Goal: Information Seeking & Learning: Learn about a topic

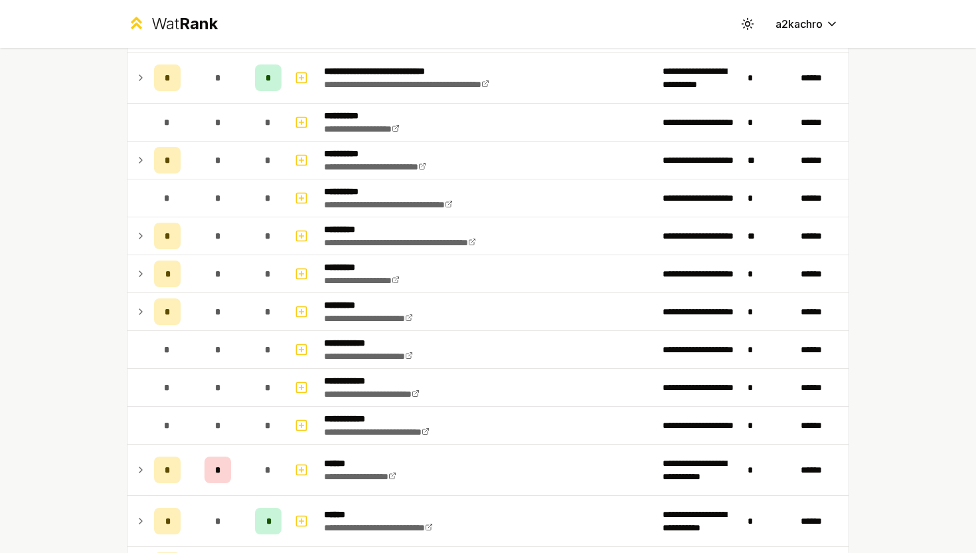
scroll to position [1641, 0]
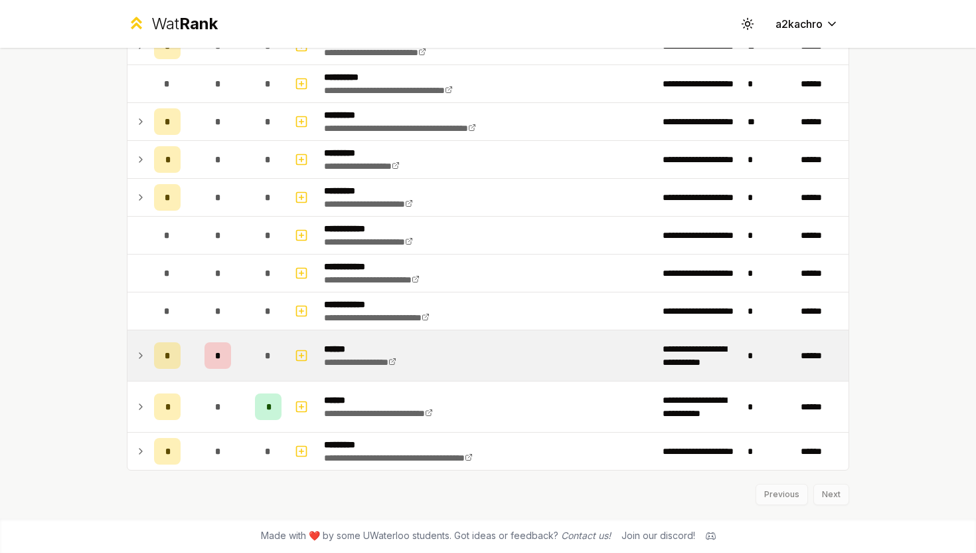
click at [221, 357] on div "*" at bounding box center [218, 355] width 27 height 27
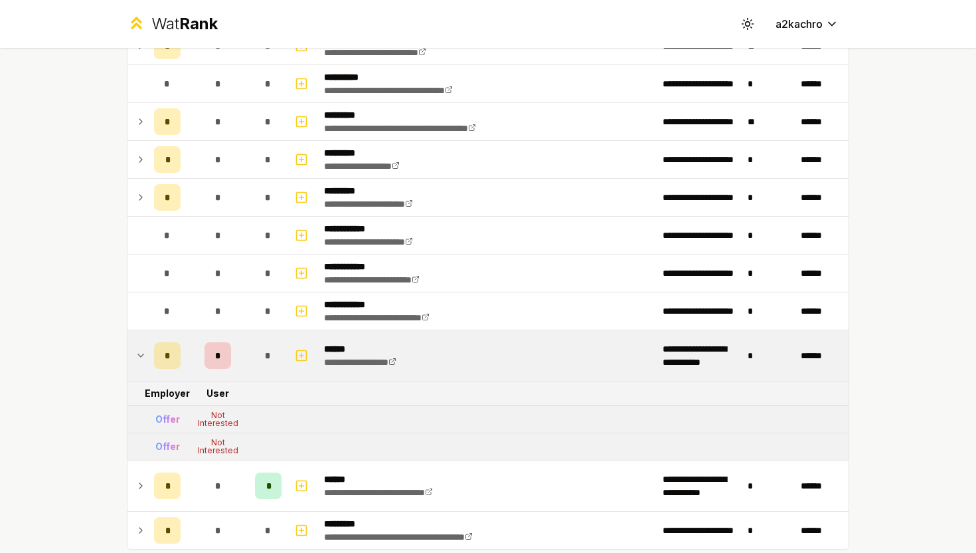
click at [172, 417] on div "Offer" at bounding box center [167, 418] width 25 height 13
click at [236, 350] on td "*" at bounding box center [218, 355] width 64 height 50
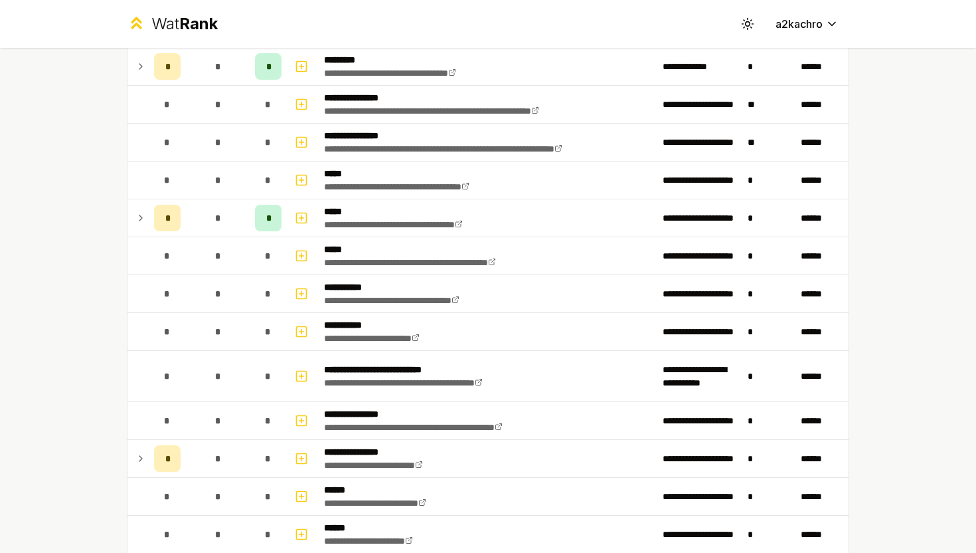
scroll to position [122, 0]
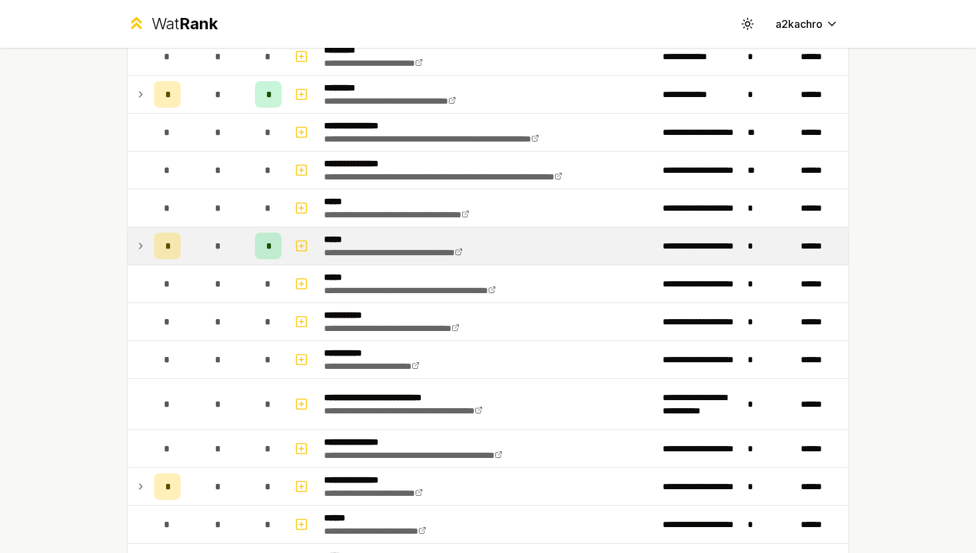
click at [236, 238] on td "*" at bounding box center [218, 245] width 64 height 37
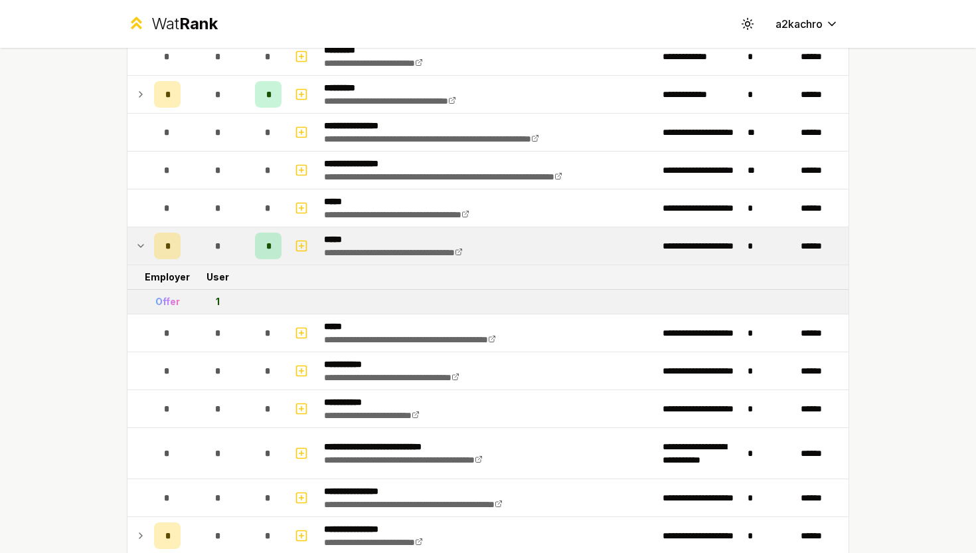
click at [236, 238] on td "*" at bounding box center [218, 245] width 64 height 37
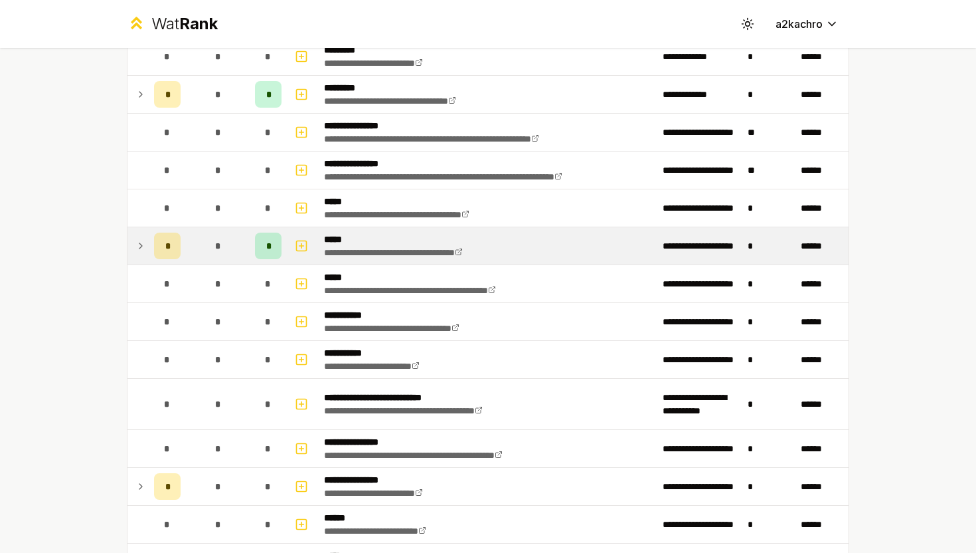
click at [236, 238] on td "*" at bounding box center [218, 245] width 64 height 37
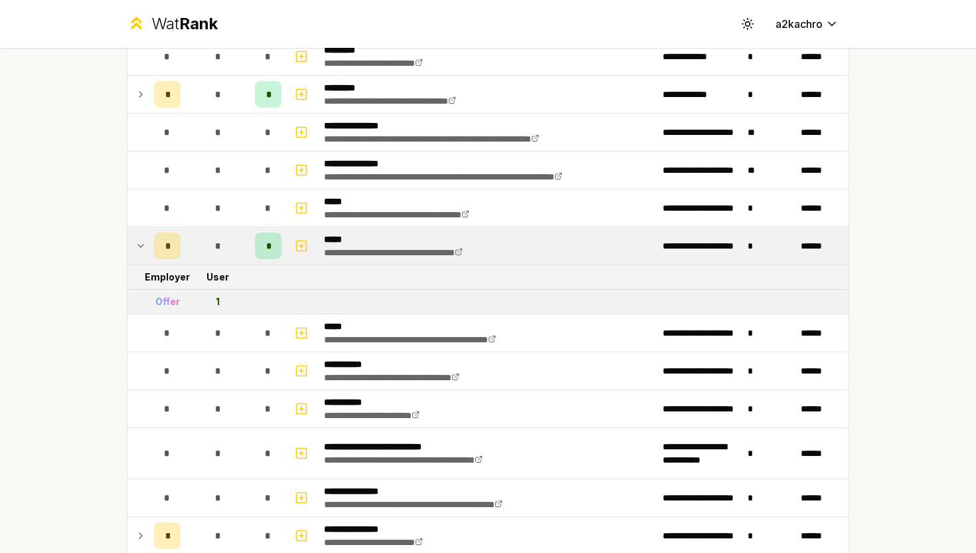
click at [169, 301] on div "Offer" at bounding box center [167, 301] width 25 height 13
click at [238, 251] on td "*" at bounding box center [218, 245] width 64 height 37
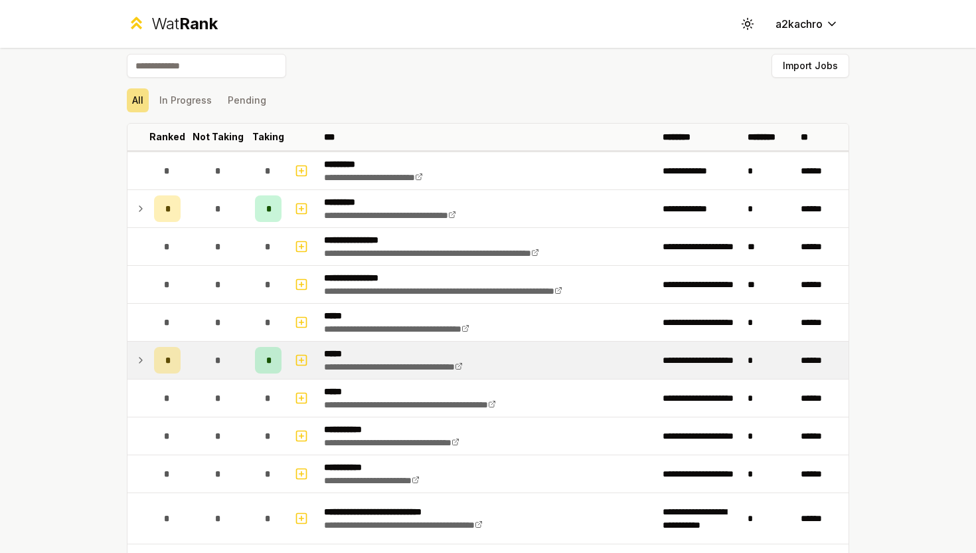
scroll to position [0, 0]
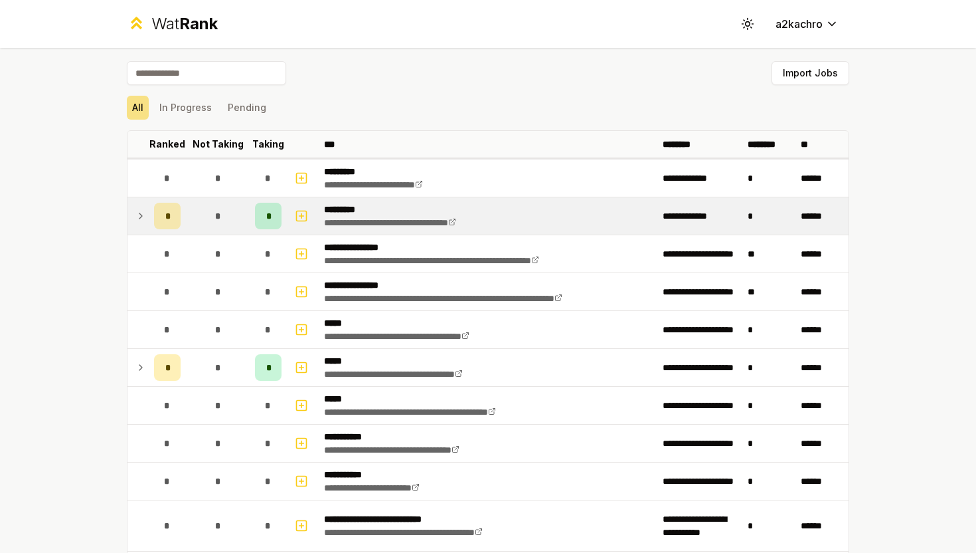
click at [244, 215] on td "*" at bounding box center [218, 215] width 64 height 37
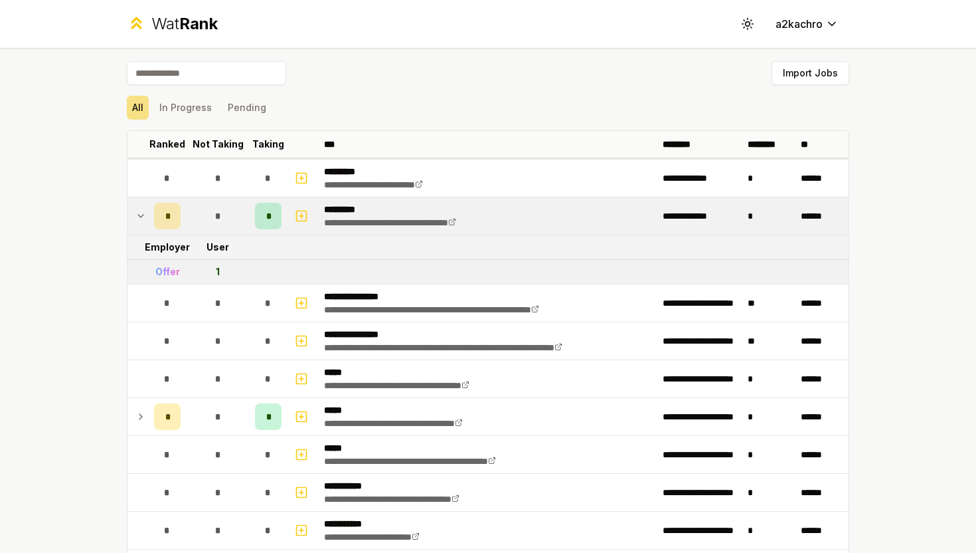
click at [243, 215] on td "*" at bounding box center [218, 215] width 64 height 37
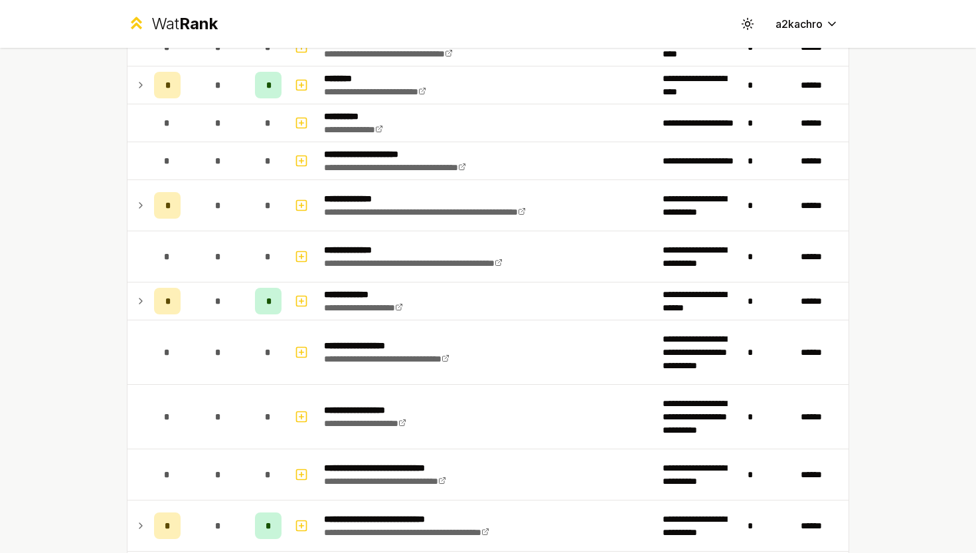
scroll to position [1253, 0]
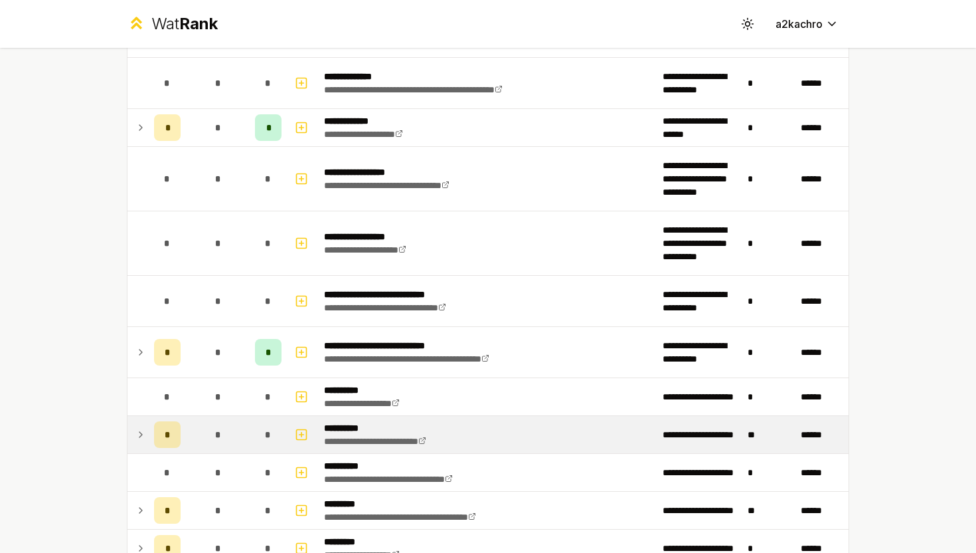
click at [248, 428] on td "*" at bounding box center [218, 434] width 64 height 37
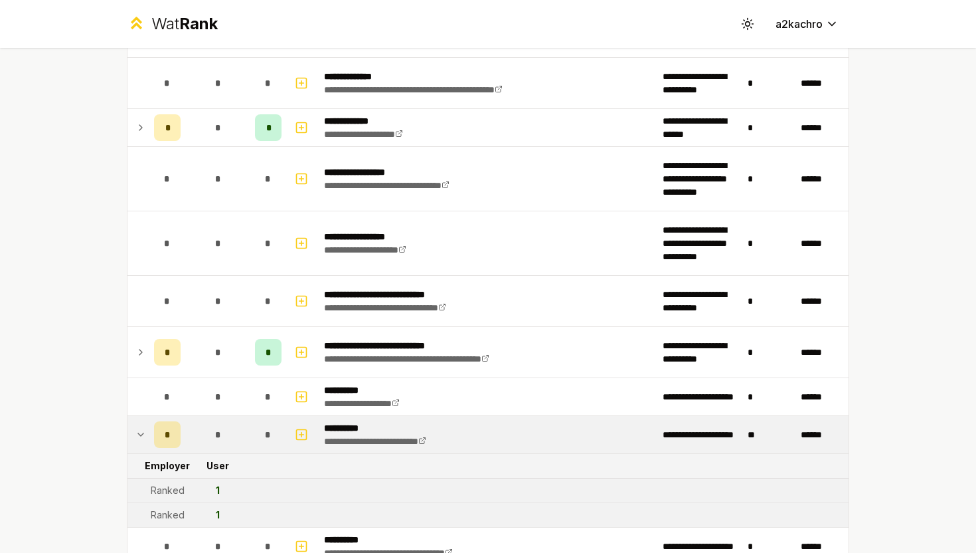
click at [248, 428] on td "*" at bounding box center [218, 434] width 64 height 37
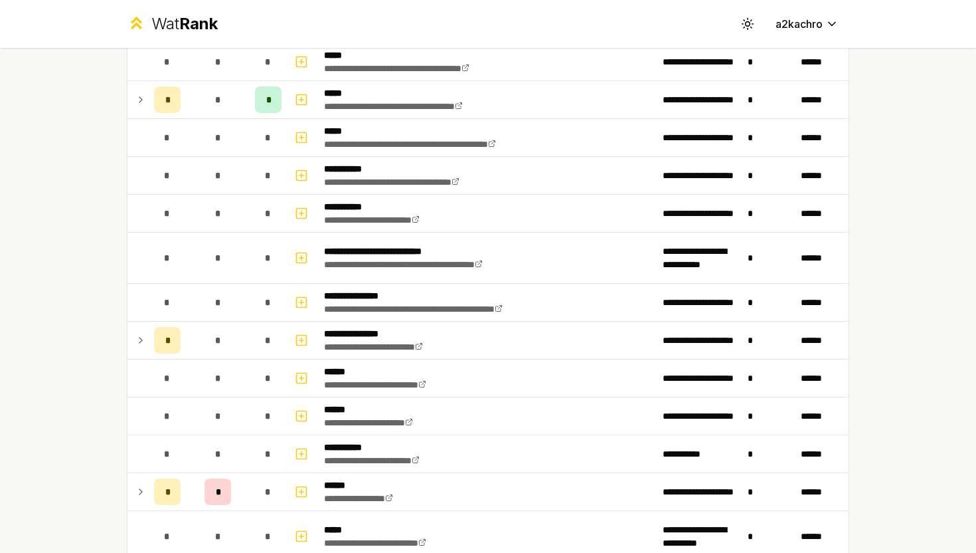
scroll to position [0, 0]
